Goal: Task Accomplishment & Management: Manage account settings

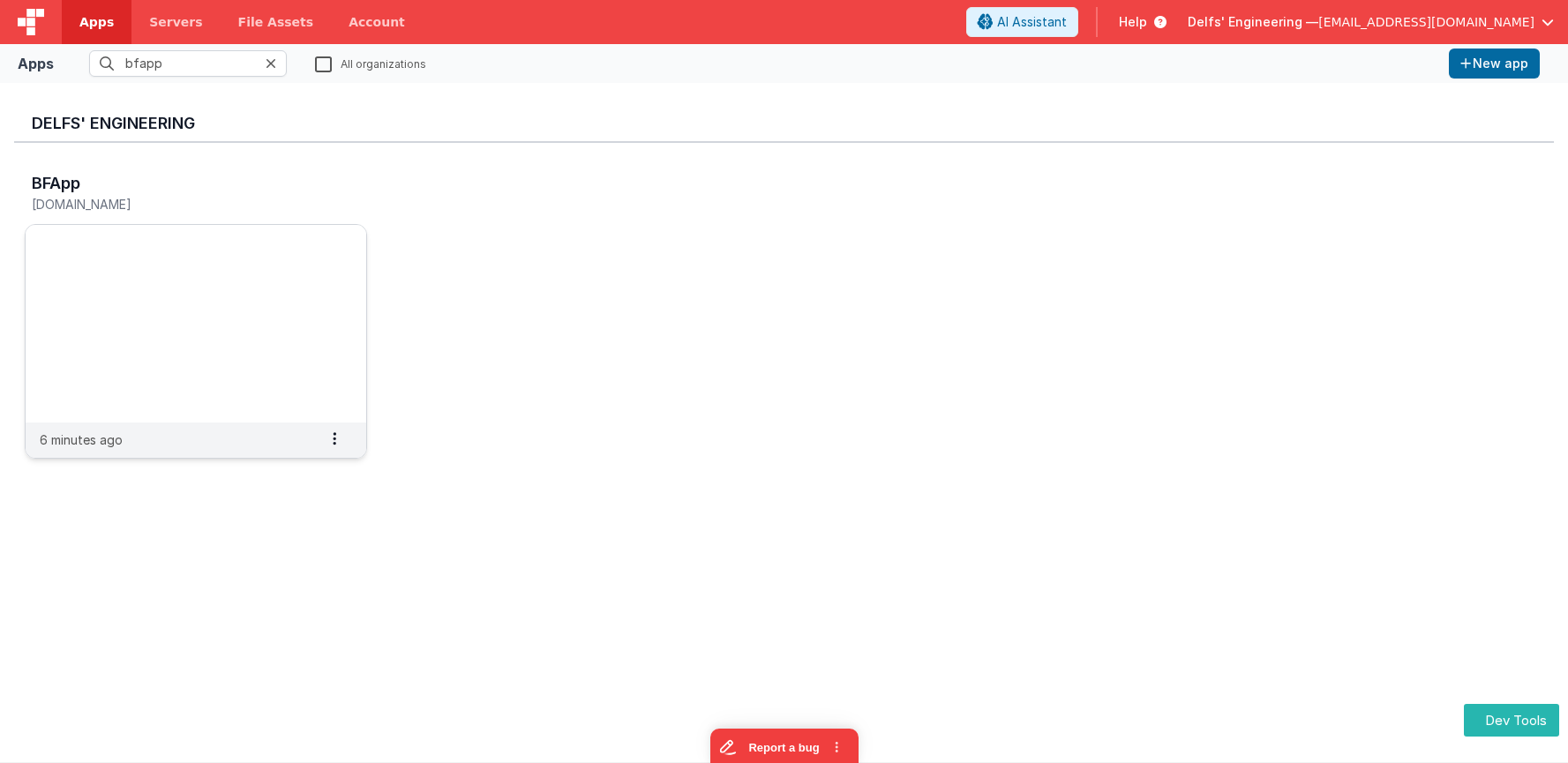
type input "bfapp"
click at [204, 229] on img at bounding box center [196, 323] width 341 height 198
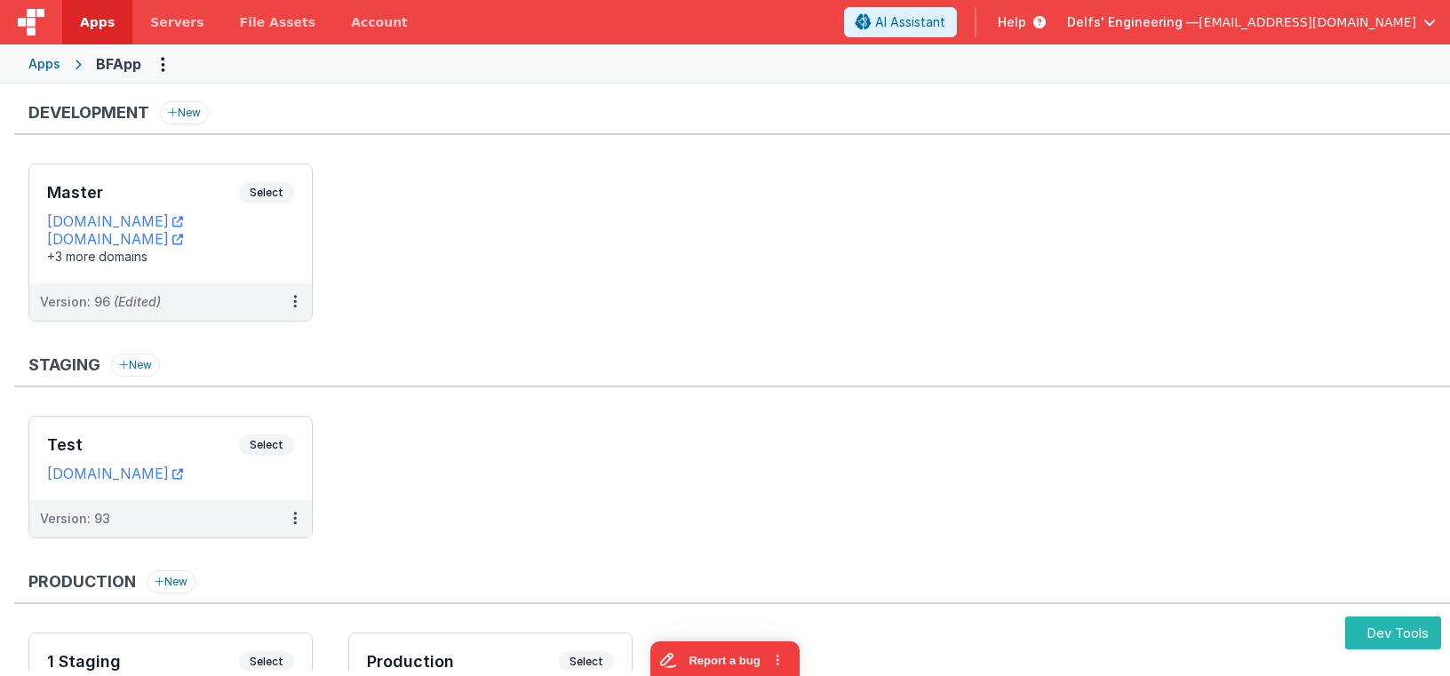
drag, startPoint x: 691, startPoint y: 331, endPoint x: 530, endPoint y: 276, distance: 169.9
click at [690, 331] on ul "Master Select URLs appdev.fmbetterforms.com c9dev.bfoperations.com +3 more doma…" at bounding box center [738, 251] width 1421 height 176
click at [258, 185] on span "Select" at bounding box center [266, 192] width 55 height 21
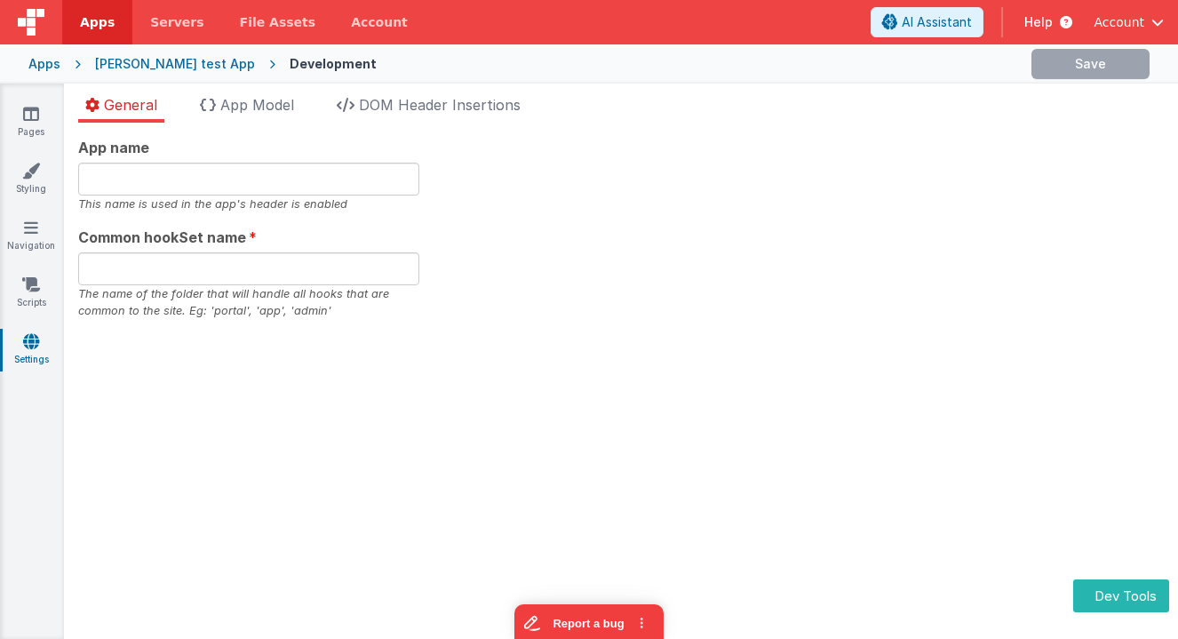
type input "[PERSON_NAME], Get your own app!!"
type input "test"
